Goal: Navigation & Orientation: Find specific page/section

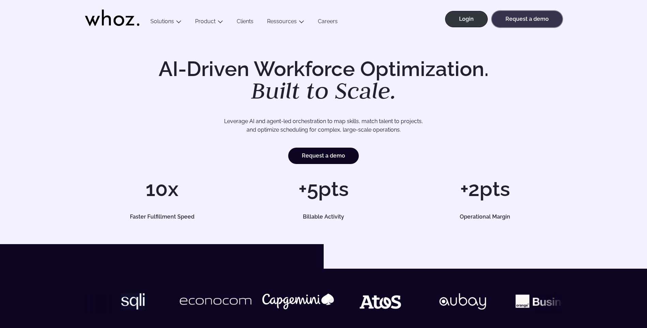
click at [520, 23] on link "Request a demo" at bounding box center [526, 19] width 71 height 16
click at [333, 20] on link "Careers" at bounding box center [327, 22] width 33 height 9
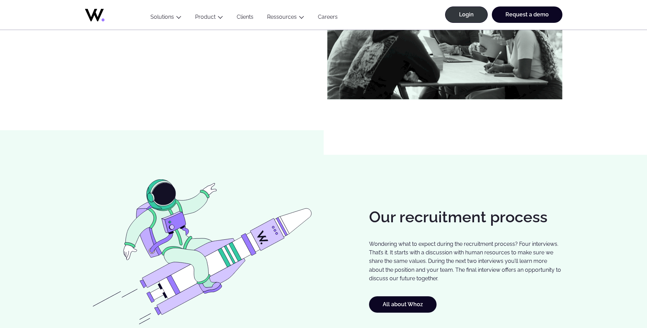
scroll to position [409, 0]
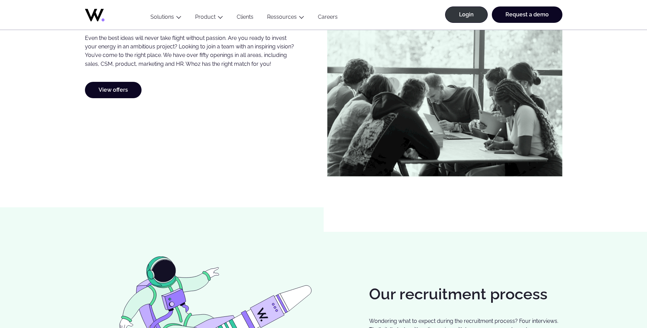
click at [128, 98] on div "Even the best ideas will never take flight without passion. Are you ready to in…" at bounding box center [202, 98] width 235 height 157
click at [125, 93] on link "View offers" at bounding box center [113, 90] width 57 height 16
